Goal: Task Accomplishment & Management: Manage account settings

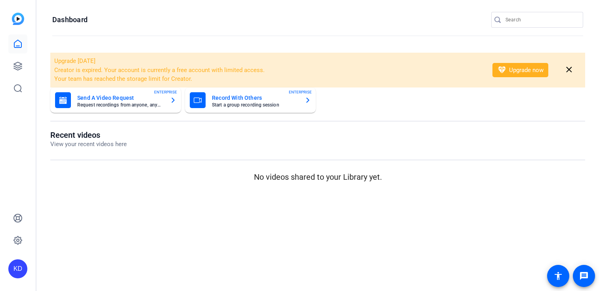
click at [524, 23] on div "OpenReel will be closed Thursday - Friday, August 14th-15th. If you need any as…" at bounding box center [299, 26] width 599 height 49
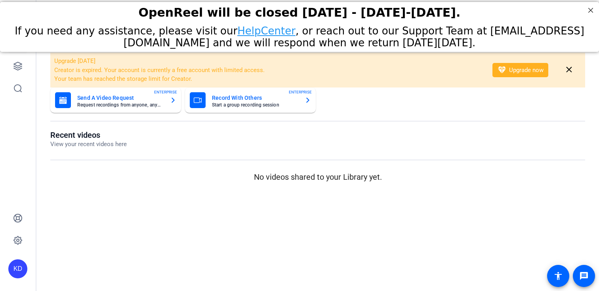
click at [526, 19] on div "OpenReel will be closed Thursday - Friday, August 14th-15th." at bounding box center [299, 13] width 579 height 14
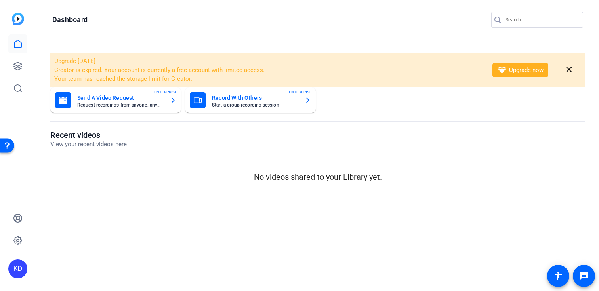
click at [510, 19] on input "Search" at bounding box center [541, 20] width 71 height 10
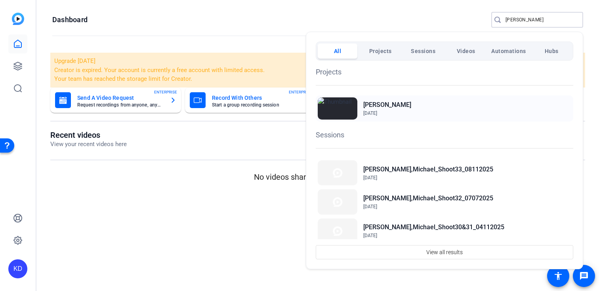
type input "geri"
click at [392, 109] on h2 "[PERSON_NAME]" at bounding box center [387, 105] width 48 height 10
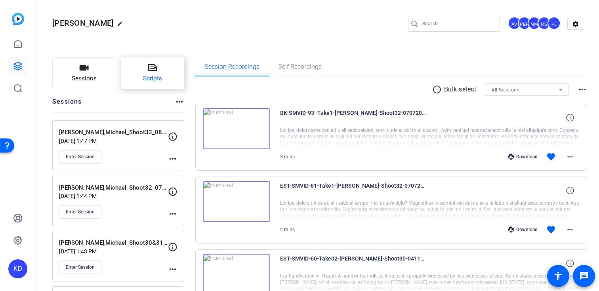
click at [172, 75] on button "Scripts" at bounding box center [153, 73] width 64 height 32
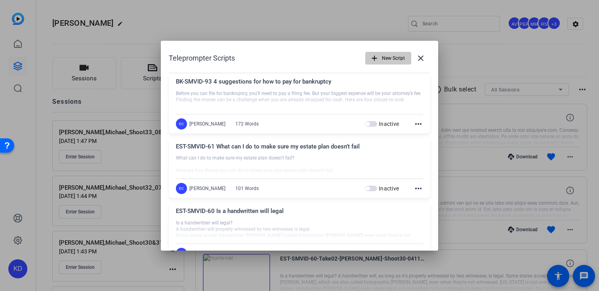
click at [385, 58] on span "New Script" at bounding box center [393, 58] width 23 height 15
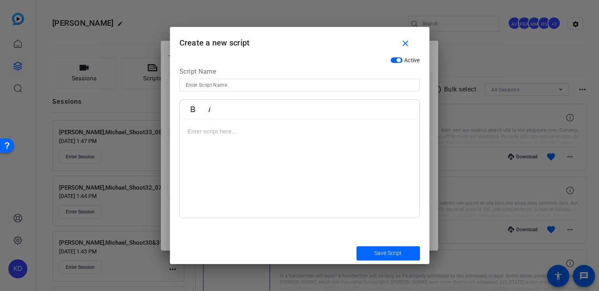
click at [287, 140] on div at bounding box center [300, 168] width 240 height 99
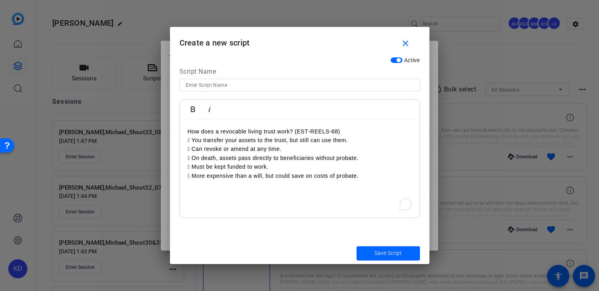
scroll to position [2016, 1]
drag, startPoint x: 195, startPoint y: 141, endPoint x: 197, endPoint y: 163, distance: 22.4
click at [195, 142] on p " You transfer your assets to the trust, but still can use them." at bounding box center [300, 140] width 224 height 9
drag, startPoint x: 193, startPoint y: 151, endPoint x: 194, endPoint y: 163, distance: 11.1
click at [193, 153] on p " Can revoke or amend at any time." at bounding box center [300, 149] width 224 height 9
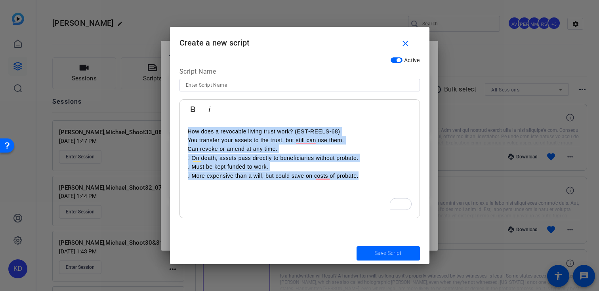
drag, startPoint x: 365, startPoint y: 178, endPoint x: 193, endPoint y: 123, distance: 180.5
click at [193, 123] on div "How does a revocable living trust work? (EST‐REELS‐68) You transfer your assets…" at bounding box center [300, 168] width 240 height 99
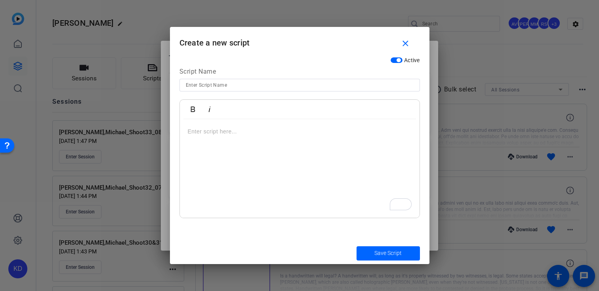
click at [234, 169] on div "To enrich screen reader interactions, please activate Accessibility in Grammarl…" at bounding box center [300, 168] width 240 height 99
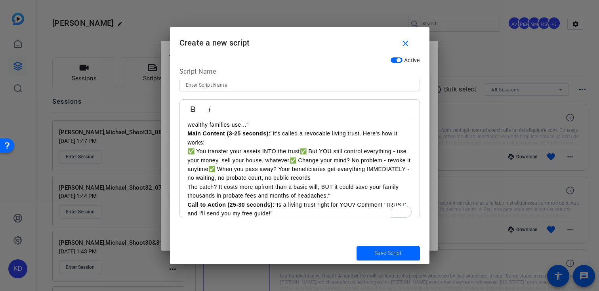
scroll to position [0, 0]
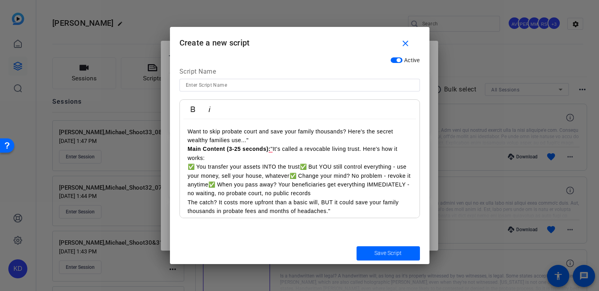
click at [258, 140] on p "Want to skip probate court and save your family thousands? Here's the secret we…" at bounding box center [300, 136] width 224 height 18
click at [191, 140] on p "Want to skip probate court and save your family thousands? Here's the secret we…" at bounding box center [300, 136] width 224 height 18
drag, startPoint x: 273, startPoint y: 149, endPoint x: 187, endPoint y: 151, distance: 85.6
click at [187, 151] on div "Want to skip probate court and save your family thousands? Here's the secret fa…" at bounding box center [300, 180] width 240 height 122
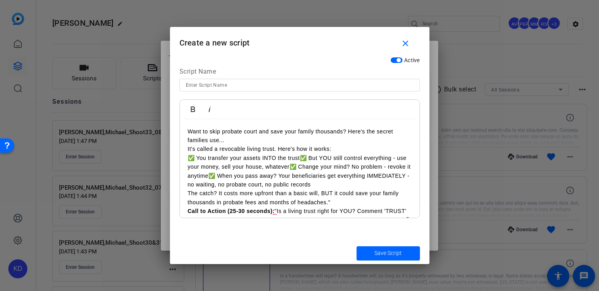
click at [195, 158] on p "✅ You transfer your assets INTO the trust✅ But YOU still control everything - u…" at bounding box center [300, 172] width 224 height 36
click at [300, 159] on p "-You transfer your assets INTO the trust✅ But YOU still control everything - us…" at bounding box center [300, 172] width 224 height 36
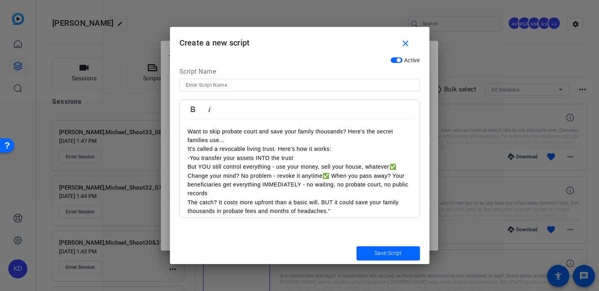
click at [191, 161] on p "-You transfer your assets INTO the trust" at bounding box center [300, 158] width 224 height 9
click at [401, 167] on p "But YOU still control everything - use your money, sell your house, whatever✅ C…" at bounding box center [300, 181] width 224 height 36
click at [403, 171] on p "But YOU still control everything - use your money, sell your house, whatever✅ C…" at bounding box center [300, 181] width 224 height 36
click at [398, 165] on p "But YOU still control everything - use your money, sell your house, whatever✅ C…" at bounding box center [300, 181] width 224 height 36
click at [320, 169] on p "But YOU still control everything - use your money, sell your house" at bounding box center [300, 167] width 224 height 9
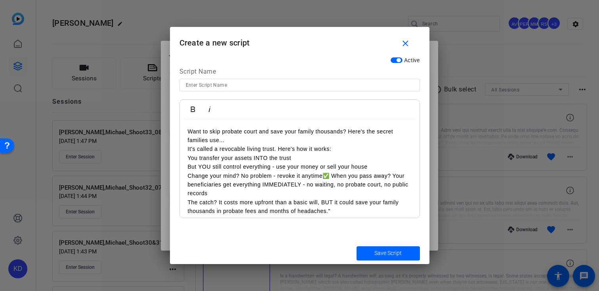
drag, startPoint x: 328, startPoint y: 176, endPoint x: 331, endPoint y: 197, distance: 21.6
click at [328, 176] on p "Change your mind? No problem - revoke it anytime✅ When you pass away? Your bene…" at bounding box center [300, 185] width 224 height 27
click at [250, 182] on p "When you pass away? Your beneficiaries get everything IMMEDIATELY - no waiting,…" at bounding box center [300, 189] width 224 height 18
click at [282, 151] on p "It's called a revocable living trust. Here's how it works:" at bounding box center [300, 149] width 224 height 9
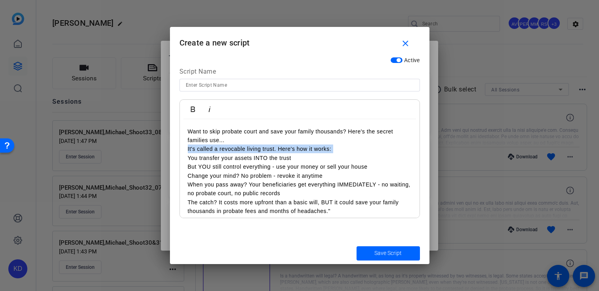
click at [282, 151] on p "It's called a revocable living trust. Here's how it works:" at bounding box center [300, 149] width 224 height 9
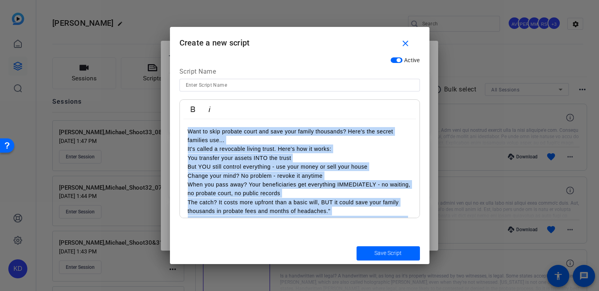
scroll to position [23, 0]
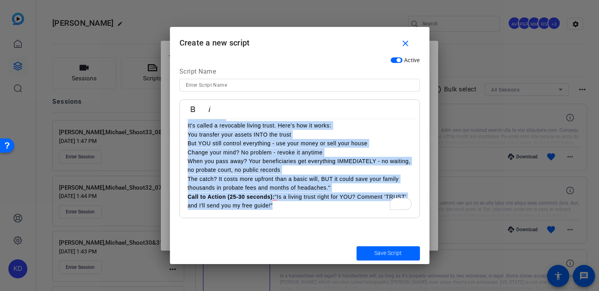
drag, startPoint x: 189, startPoint y: 130, endPoint x: 312, endPoint y: 281, distance: 194.7
click at [312, 281] on div "Teleprompter Scripts add New Script close BK-SMVID-93 4 suggestions for how to …" at bounding box center [299, 145] width 599 height 291
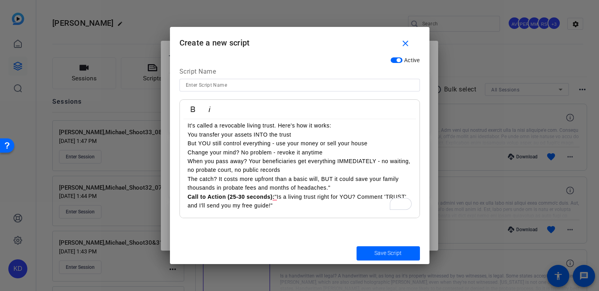
scroll to position [0, 0]
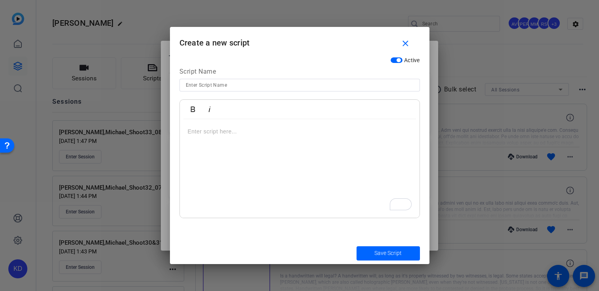
click at [238, 148] on div "To enrich screen reader interactions, please activate Accessibility in Grammarl…" at bounding box center [300, 168] width 240 height 99
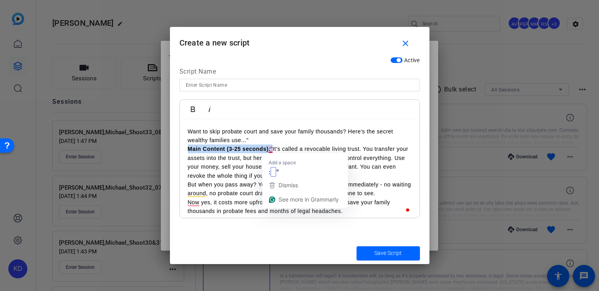
drag, startPoint x: 273, startPoint y: 149, endPoint x: 180, endPoint y: 149, distance: 93.1
click at [180, 149] on div "Want to skip probate court and save your family thousands? Here's the secret we…" at bounding box center [300, 171] width 240 height 105
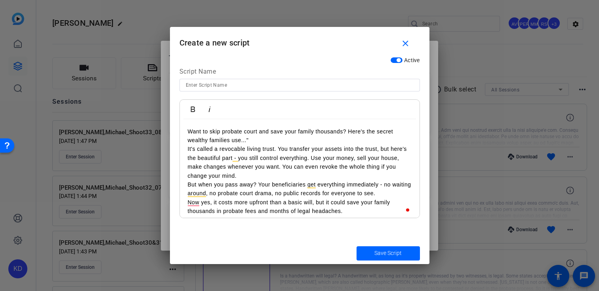
click at [196, 144] on p "Want to skip probate court and save your family thousands? Here's the secret we…" at bounding box center [300, 136] width 224 height 18
click at [252, 143] on p "Want to skip probate court and save your family thousands? Here's the secret fa…" at bounding box center [300, 136] width 224 height 18
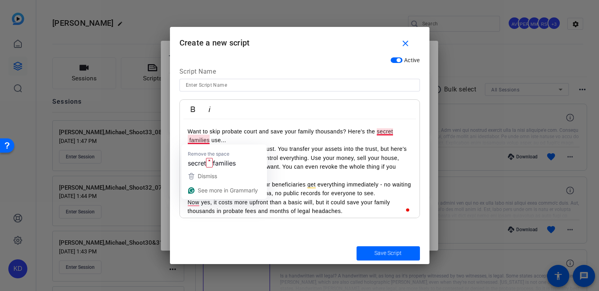
click at [190, 140] on p "Want to skip probate court and save your family thousands? Here's the secret fa…" at bounding box center [300, 136] width 224 height 18
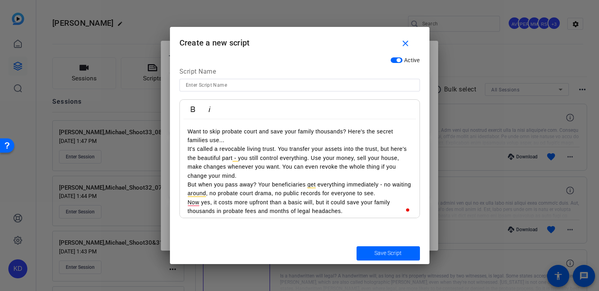
click at [347, 133] on p "Want to skip probate court and save your family thousands? Here's the secret fa…" at bounding box center [300, 136] width 224 height 18
click at [310, 163] on p "It's called a revocable living trust. You transfer your assets into the trust, …" at bounding box center [300, 163] width 224 height 36
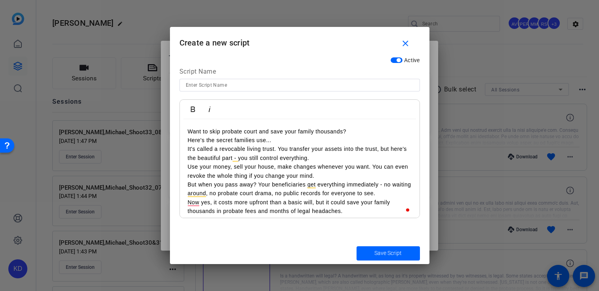
click at [373, 167] on p "Use your money, sell your house, make changes whenever you want. You can even r…" at bounding box center [300, 172] width 224 height 18
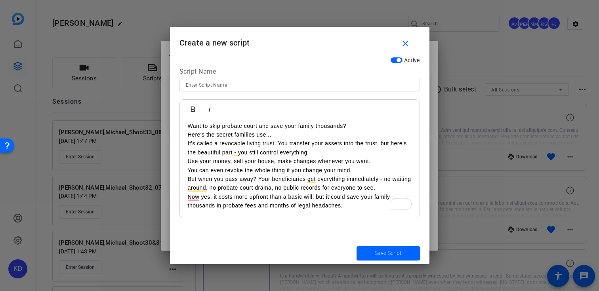
click at [259, 178] on p "But when you pass away? Your beneficiaries get everything immediately - no wait…" at bounding box center [300, 184] width 224 height 18
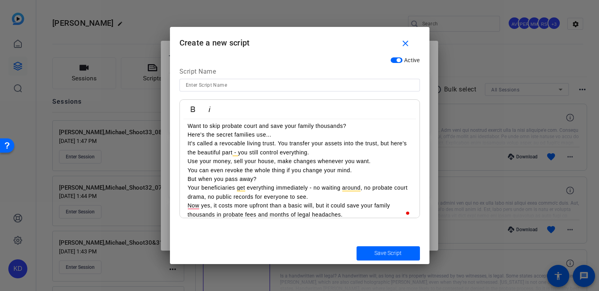
scroll to position [14, 0]
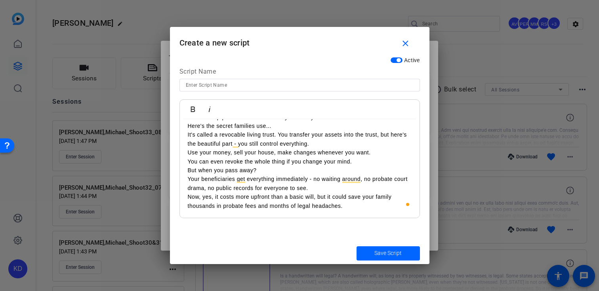
click at [351, 207] on p "Now, yes, it costs more upfront than a basic will, but it could save your famil…" at bounding box center [300, 202] width 224 height 18
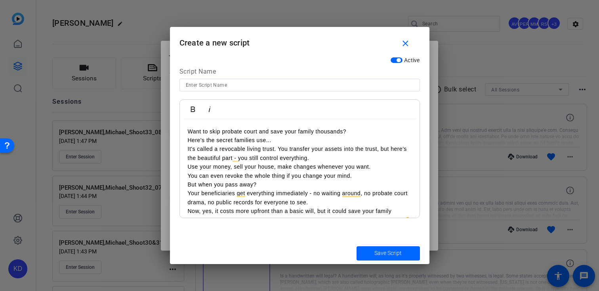
click at [261, 82] on input at bounding box center [300, 85] width 228 height 10
paste input "EST-SMVID-62 How does revocable living trust work"
type input "EST-SMVID-62 How does revocable living trust work"
click at [387, 253] on span "Save Script" at bounding box center [388, 253] width 27 height 8
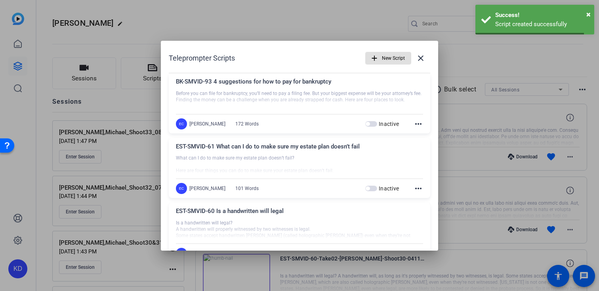
click at [390, 62] on span "New Script" at bounding box center [393, 58] width 23 height 15
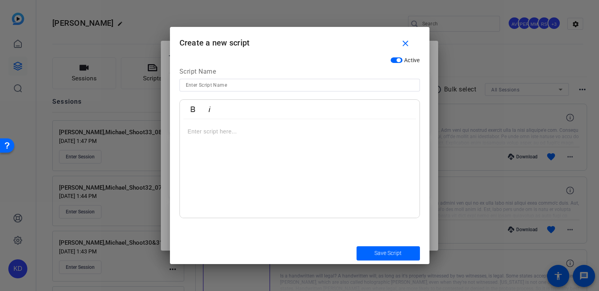
click at [231, 154] on div at bounding box center [300, 168] width 240 height 99
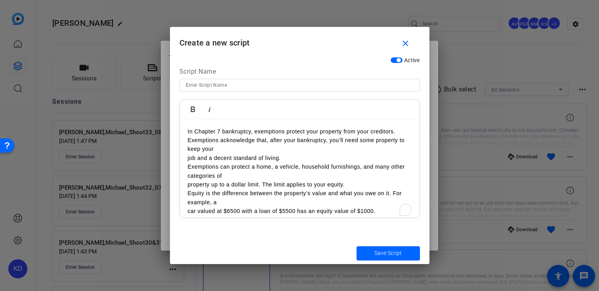
scroll to position [3623, 1]
click at [186, 158] on div "In Chapter 7 bankruptcy, exemptions protect your property from your creditors. …" at bounding box center [300, 171] width 240 height 105
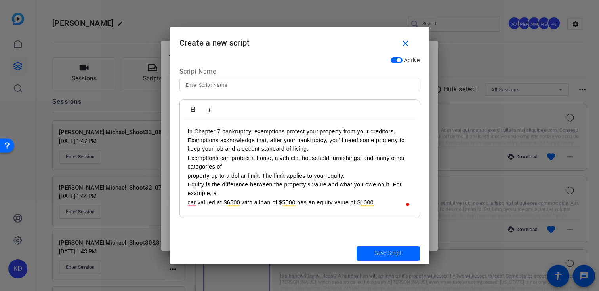
click at [187, 176] on div "In Chapter 7 bankruptcy, exemptions protect your property from your creditors. …" at bounding box center [300, 168] width 240 height 99
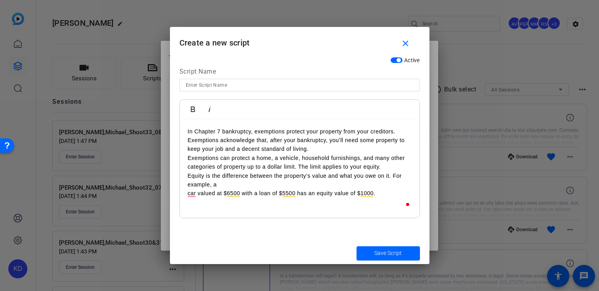
click at [185, 197] on div "In Chapter 7 bankruptcy, exemptions protect your property from your creditors. …" at bounding box center [300, 168] width 240 height 99
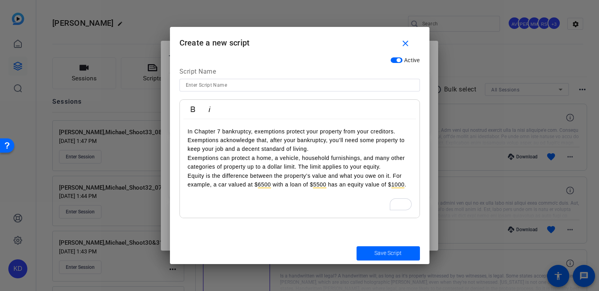
click at [282, 87] on input at bounding box center [300, 85] width 228 height 10
paste input "BK-SMVID-94 Exemptions in Chapter 7 Bankruptcy"
type input "BK-SMVID-94 Exemptions in Chapter 7 Bankruptcy"
click at [365, 251] on span "submit" at bounding box center [388, 253] width 63 height 19
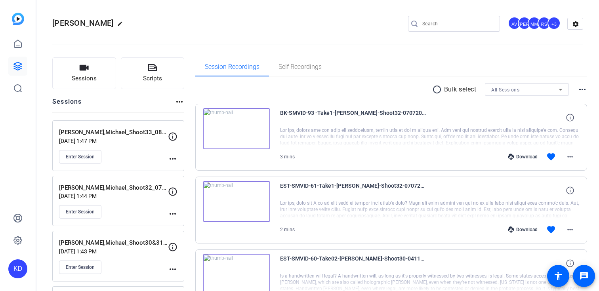
click at [173, 157] on mat-icon "more_horiz" at bounding box center [173, 159] width 10 height 10
click at [185, 168] on span "Edit Session" at bounding box center [192, 171] width 36 height 10
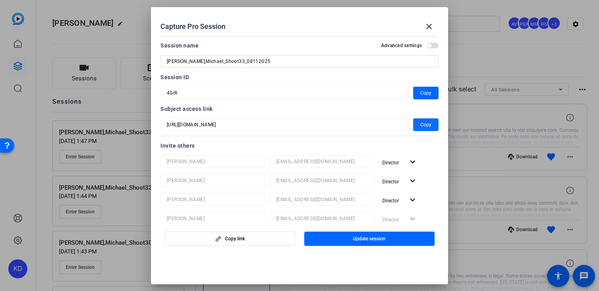
click at [432, 124] on span "button" at bounding box center [425, 124] width 25 height 19
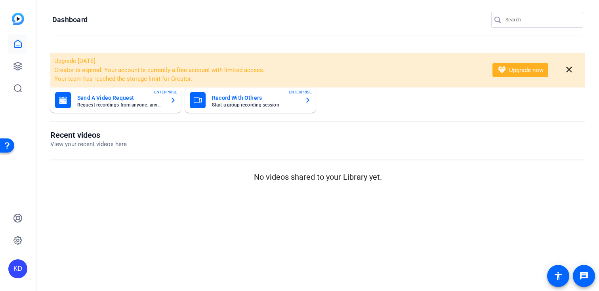
click at [545, 13] on div at bounding box center [541, 20] width 71 height 16
click at [529, 21] on input "Search" at bounding box center [541, 20] width 71 height 10
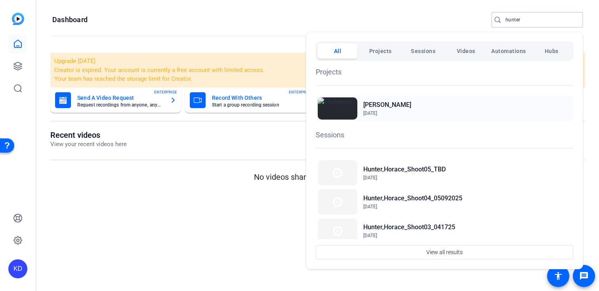
type input "hunter"
click at [379, 106] on h2 "Horace Hunter" at bounding box center [387, 105] width 48 height 10
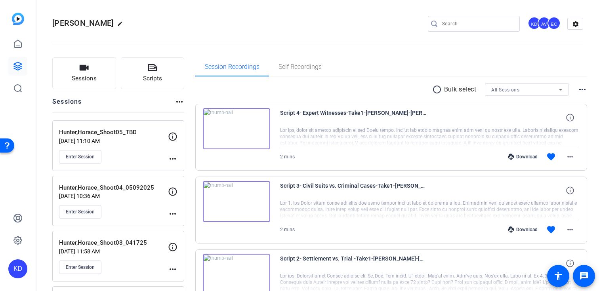
click at [170, 159] on mat-icon "more_horiz" at bounding box center [173, 159] width 10 height 10
click at [188, 172] on span "Edit Session" at bounding box center [192, 171] width 36 height 10
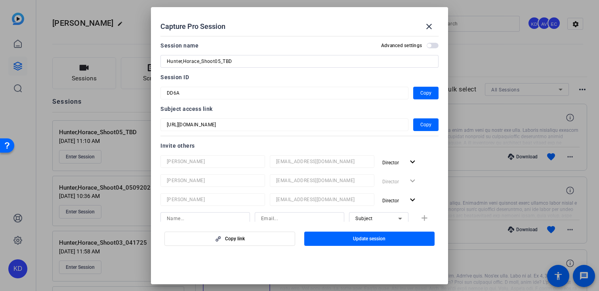
click at [292, 62] on input "Hunter,Horace_Shoot05_TBD" at bounding box center [300, 62] width 266 height 10
type input "Hunter,Horace_Shoot05_08222025"
click at [413, 129] on span "button" at bounding box center [425, 124] width 25 height 19
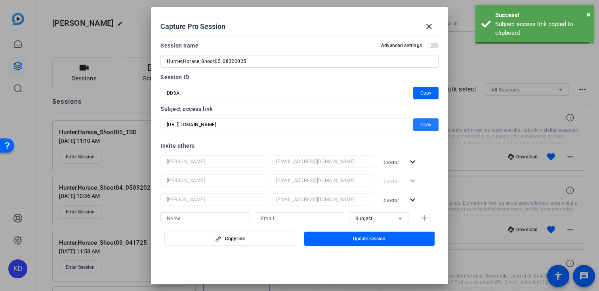
click at [420, 128] on span "button" at bounding box center [425, 124] width 25 height 19
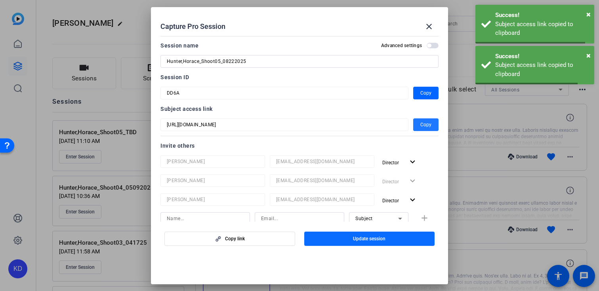
click at [345, 233] on span "button" at bounding box center [369, 238] width 131 height 19
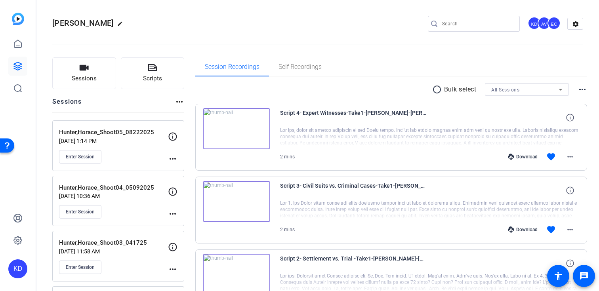
click at [168, 159] on mat-icon "more_horiz" at bounding box center [173, 159] width 10 height 10
click at [207, 170] on span "Edit Session" at bounding box center [192, 171] width 36 height 10
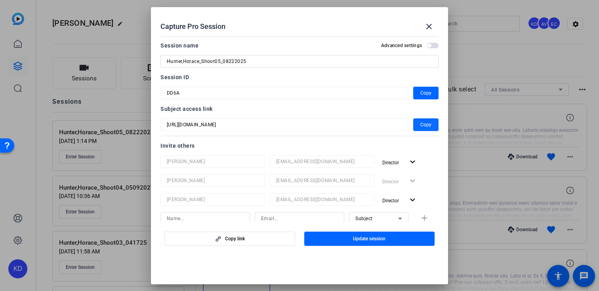
click at [428, 120] on span "Copy" at bounding box center [426, 125] width 11 height 10
click at [430, 30] on mat-icon "close" at bounding box center [429, 27] width 10 height 10
